Goal: Transaction & Acquisition: Purchase product/service

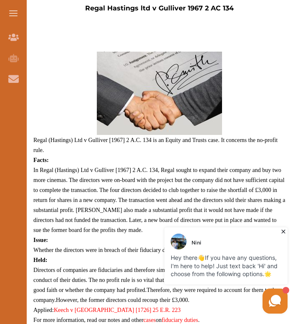
scroll to position [312, 0]
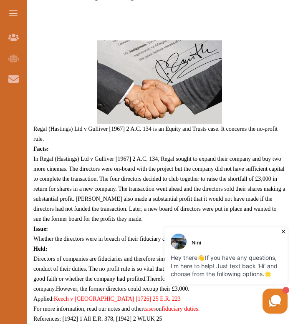
click at [11, 12] on button at bounding box center [13, 13] width 27 height 27
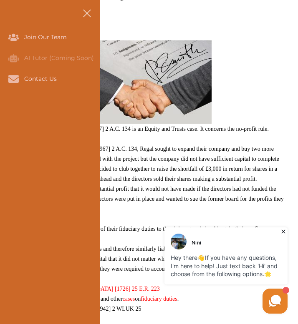
click at [141, 40] on img at bounding box center [148, 81] width 125 height 83
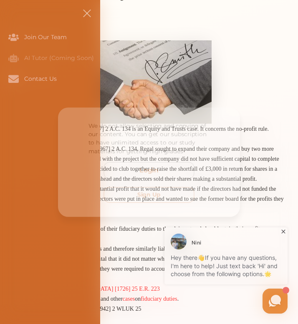
click at [132, 202] on button "Sign Up" at bounding box center [148, 196] width 93 height 16
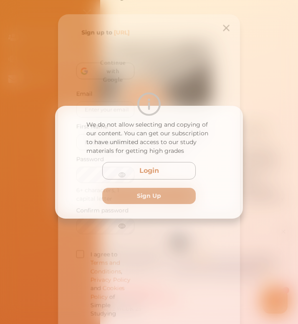
click at [113, 67] on span "Continue with Google" at bounding box center [113, 66] width 39 height 35
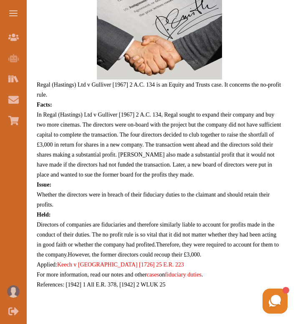
scroll to position [156, 0]
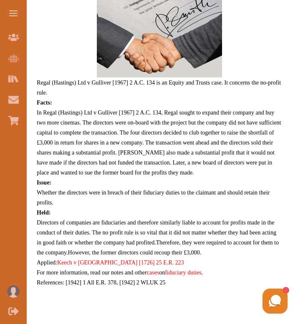
drag, startPoint x: 37, startPoint y: 80, endPoint x: 97, endPoint y: 153, distance: 93.6
click at [97, 153] on p "Regal (Hastings) Ltd v Gulliver [1967] 2 A.C. 134 is an Equity and Trusts case.…" at bounding box center [159, 140] width 245 height 293
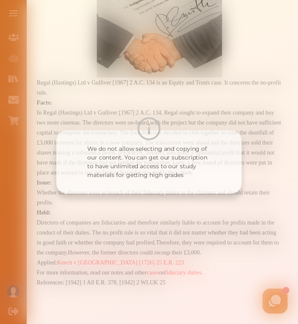
click at [151, 216] on div "We do not allow selecting and copying of our content. You can get our subscript…" at bounding box center [149, 162] width 298 height 324
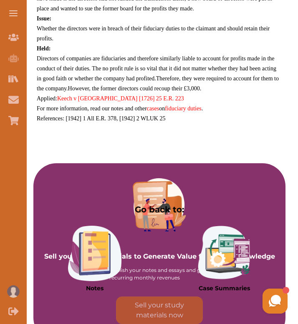
scroll to position [342, 0]
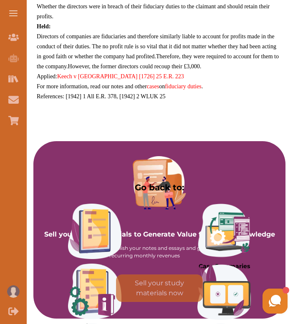
click at [153, 88] on link "cases" at bounding box center [153, 86] width 13 height 6
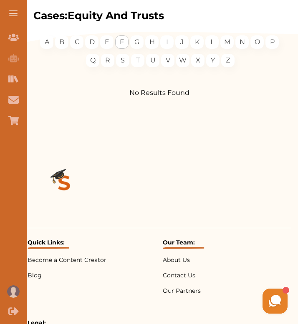
click at [118, 40] on div "F" at bounding box center [121, 41] width 13 height 13
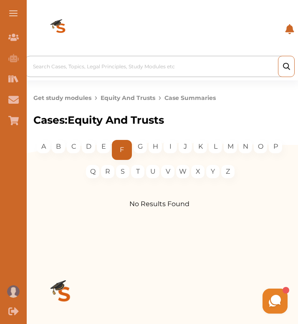
click at [130, 65] on div at bounding box center [161, 67] width 257 height 12
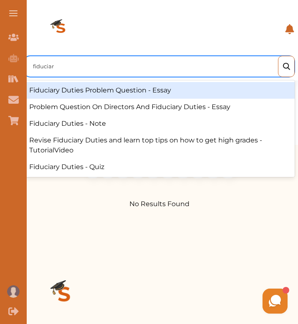
type input "fiduciary"
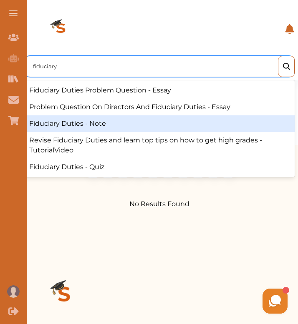
click at [104, 121] on div "Fiduciary Duties - Note" at bounding box center [159, 123] width 270 height 17
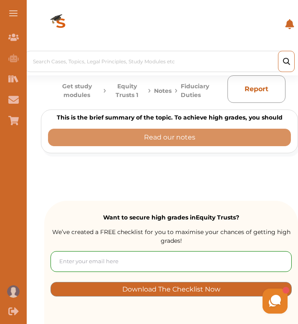
scroll to position [7, 0]
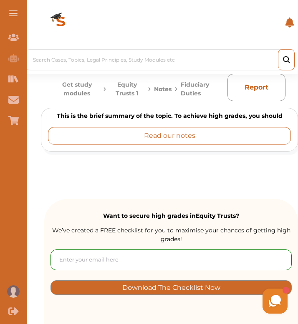
click at [199, 137] on button "Read our notes" at bounding box center [169, 136] width 243 height 18
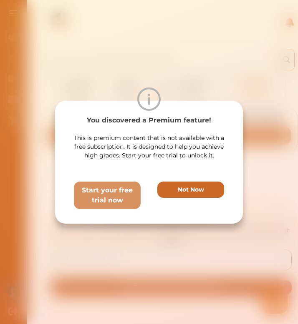
click at [179, 186] on p "Not Now" at bounding box center [191, 190] width 26 height 9
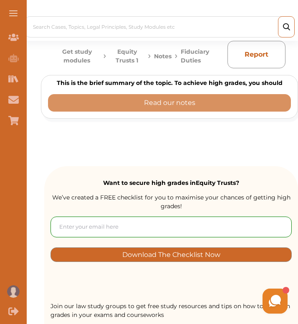
scroll to position [34, 0]
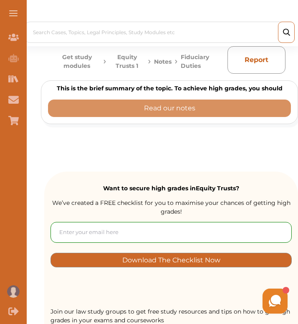
click at [196, 63] on p "Fiduciary Duties" at bounding box center [201, 62] width 40 height 18
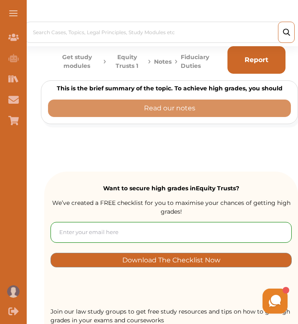
click at [244, 67] on button "Report" at bounding box center [256, 60] width 58 height 28
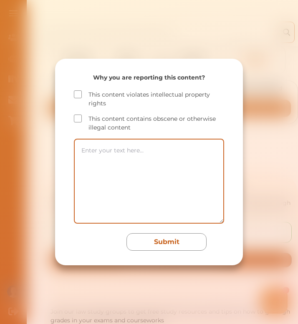
click at [221, 54] on div "Why you are reporting this content? This content violates intellectual property…" at bounding box center [149, 162] width 298 height 324
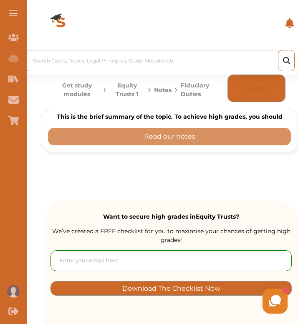
scroll to position [0, 0]
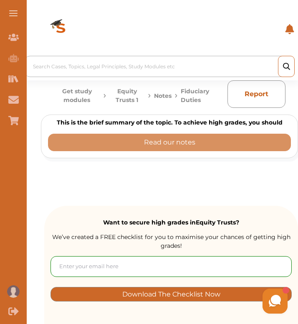
click at [164, 66] on div at bounding box center [161, 67] width 257 height 12
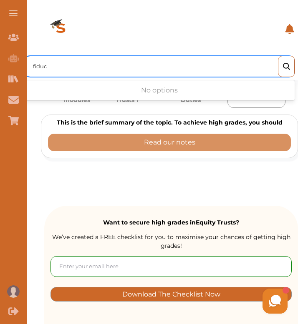
type input "fiduci"
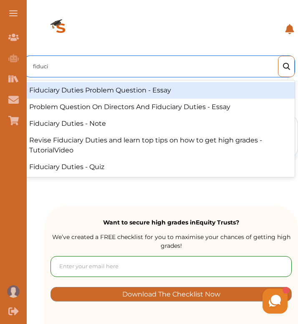
click at [170, 88] on div "Fiduciary Duties Problem Question - Essay" at bounding box center [159, 90] width 270 height 17
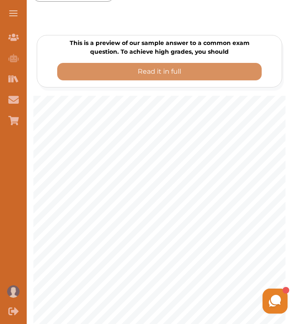
scroll to position [101, 0]
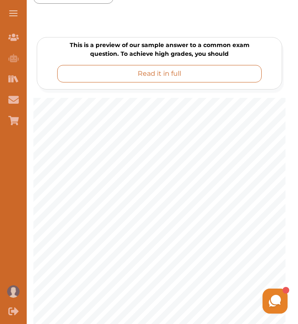
click at [196, 80] on button "Read it in full" at bounding box center [159, 74] width 204 height 18
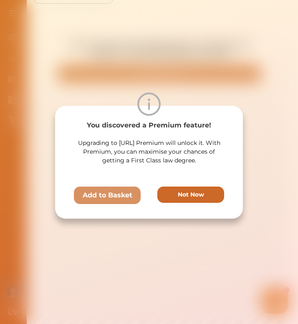
click at [215, 202] on button "Not Now" at bounding box center [190, 195] width 67 height 16
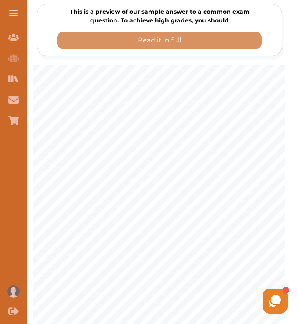
scroll to position [0, 0]
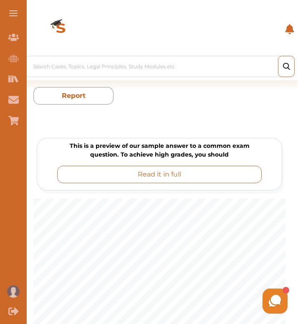
click at [195, 171] on button "Read it in full" at bounding box center [159, 175] width 204 height 18
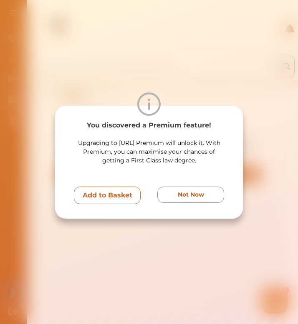
click at [120, 196] on p "Add to Basket" at bounding box center [108, 196] width 50 height 10
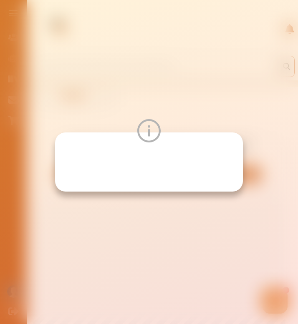
click at [145, 129] on img at bounding box center [148, 130] width 23 height 23
click at [197, 211] on div at bounding box center [149, 162] width 298 height 324
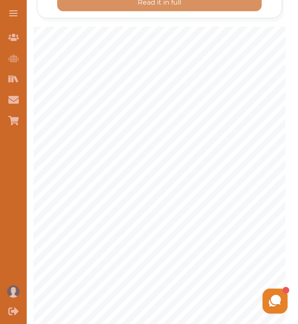
scroll to position [101, 0]
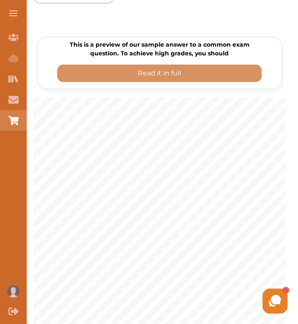
click at [11, 115] on icon "Basket" at bounding box center [13, 120] width 10 height 10
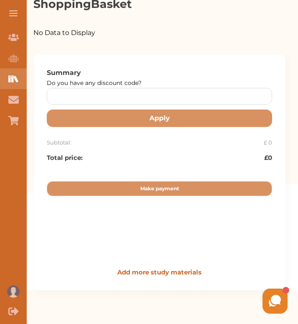
click at [12, 84] on div "Study Materials" at bounding box center [13, 78] width 27 height 21
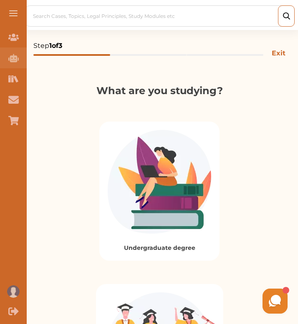
scroll to position [261, 0]
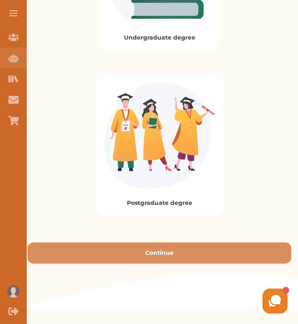
click at [14, 57] on icon "AI Tutor (Coming Soon)" at bounding box center [13, 58] width 10 height 8
click at [15, 40] on icon "Join Our Team" at bounding box center [13, 37] width 10 height 7
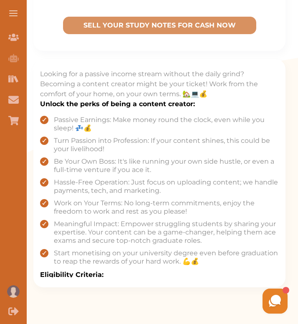
scroll to position [308, 0]
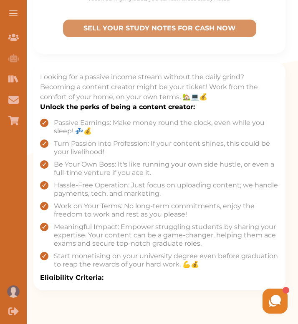
click at [10, 8] on button at bounding box center [13, 13] width 27 height 27
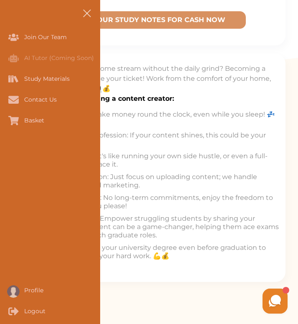
click at [139, 73] on p "Looking for a passive income stream without the daily grind? Becoming a content…" at bounding box center [148, 79] width 259 height 30
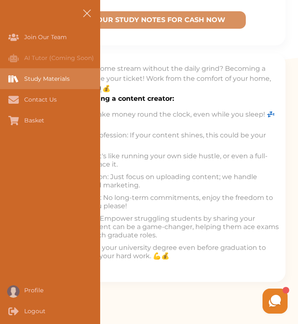
click at [0, 78] on div "Study Materials" at bounding box center [0, 78] width 0 height 21
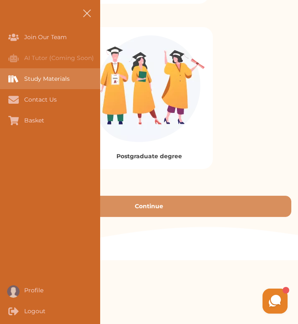
scroll to position [253, 0]
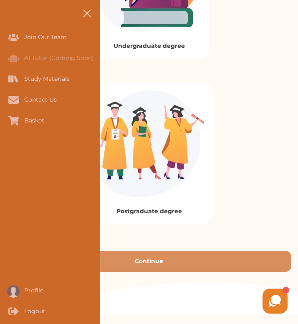
click at [91, 20] on button at bounding box center [86, 13] width 27 height 27
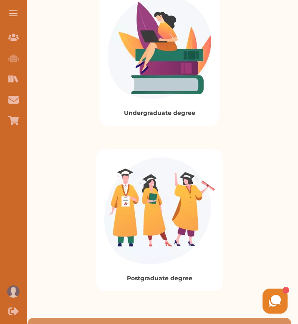
scroll to position [186, 0]
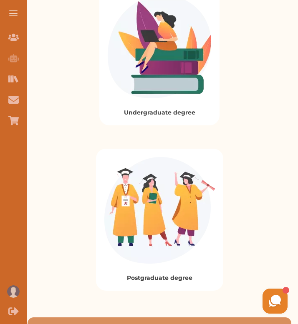
click at [155, 93] on img at bounding box center [159, 47] width 103 height 104
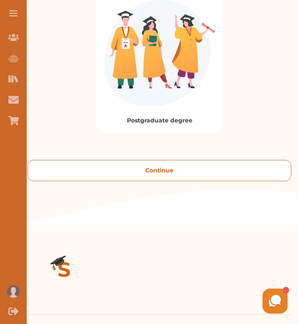
click at [153, 170] on button "Continue" at bounding box center [159, 170] width 263 height 21
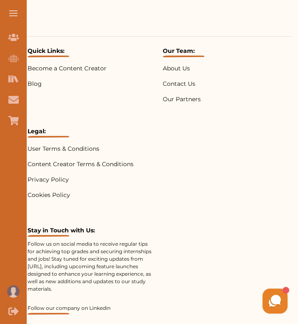
scroll to position [85, 0]
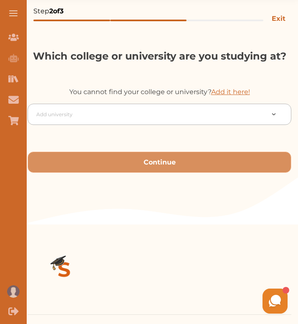
click at [126, 113] on div at bounding box center [150, 115] width 228 height 12
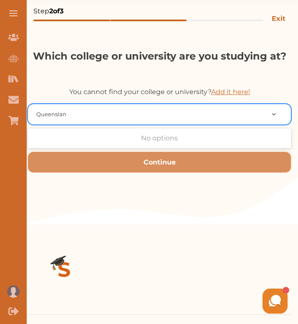
type input "[GEOGRAPHIC_DATA]"
click at [274, 112] on div at bounding box center [279, 114] width 23 height 9
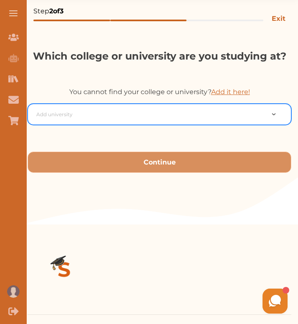
click at [199, 114] on div at bounding box center [150, 115] width 228 height 12
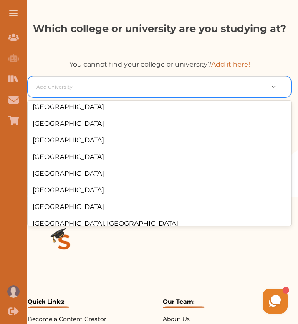
scroll to position [747, 0]
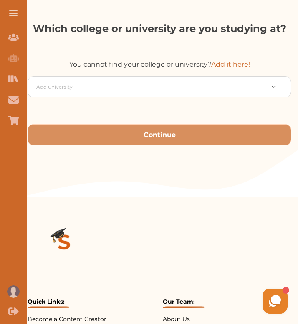
click at [158, 60] on p "You cannot find your college or university? Add it here!" at bounding box center [159, 65] width 263 height 10
click at [18, 13] on button at bounding box center [13, 13] width 27 height 27
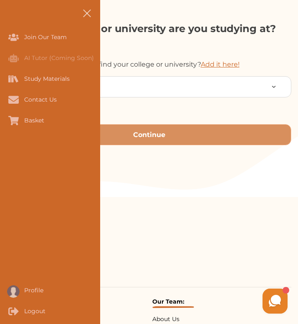
click at [236, 37] on div "Which college or university are you studying at? You cannot find your college o…" at bounding box center [149, 109] width 298 height 176
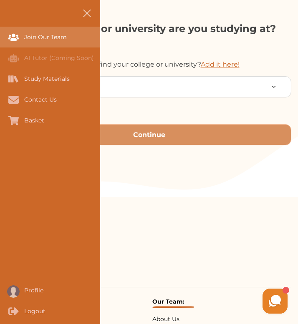
click at [0, 38] on div "Join Our Team" at bounding box center [0, 37] width 0 height 21
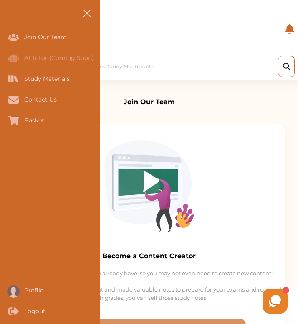
click at [90, 11] on button at bounding box center [86, 13] width 27 height 27
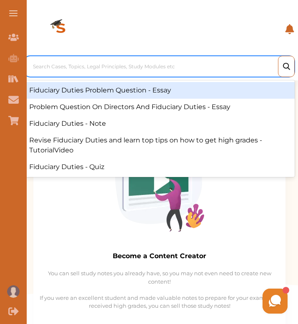
click at [85, 66] on div at bounding box center [161, 67] width 257 height 12
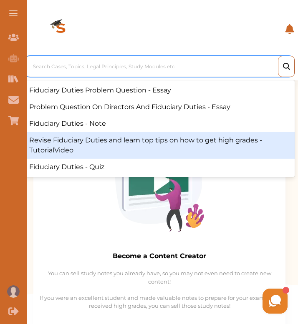
click at [87, 135] on div "Revise Fiduciary Duties and learn top tips on how to get high grades - Tutorial…" at bounding box center [159, 145] width 270 height 27
